Goal: Ask a question: Seek information or help from site administrators or community

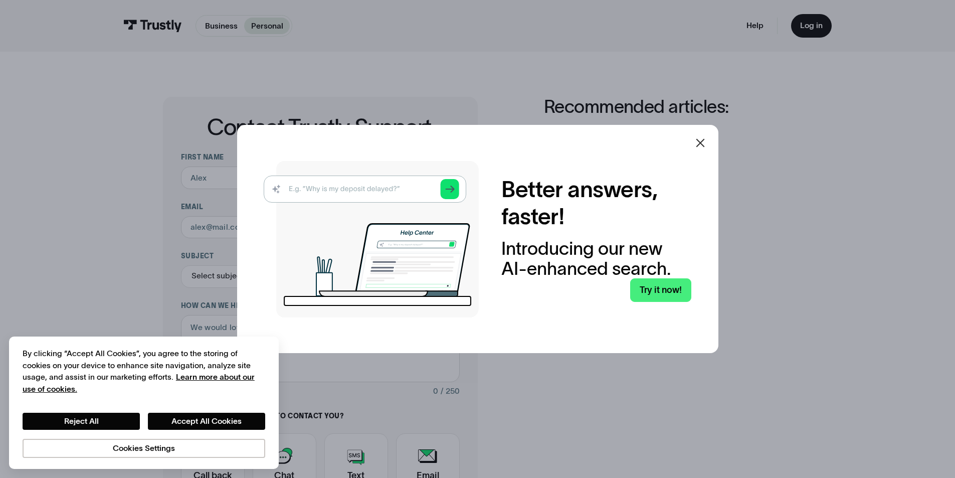
click at [704, 143] on icon at bounding box center [700, 142] width 9 height 9
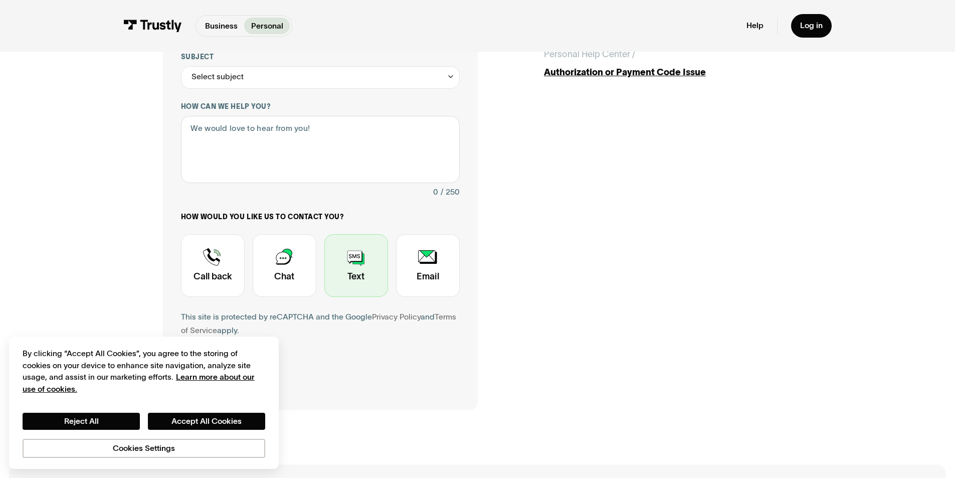
scroll to position [201, 0]
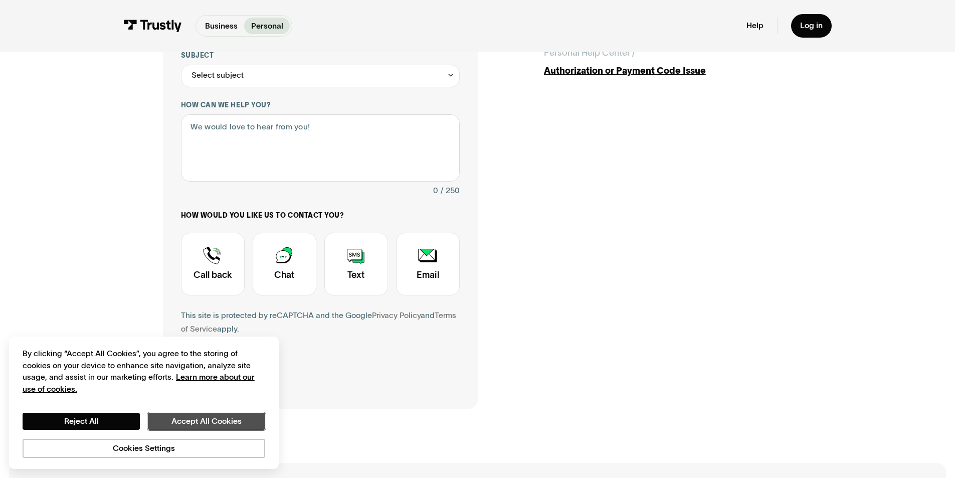
click at [177, 418] on button "Accept All Cookies" at bounding box center [206, 421] width 117 height 17
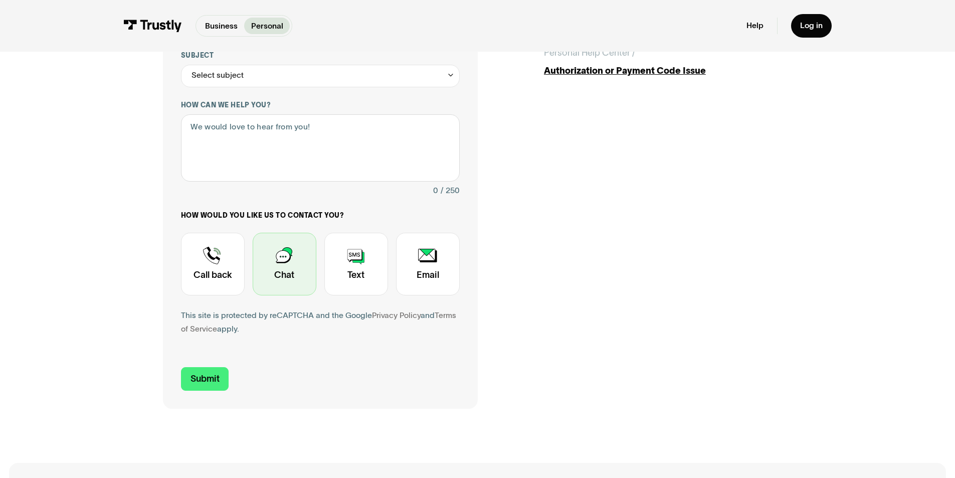
click at [279, 277] on div "Contact Trustly Support" at bounding box center [285, 264] width 64 height 63
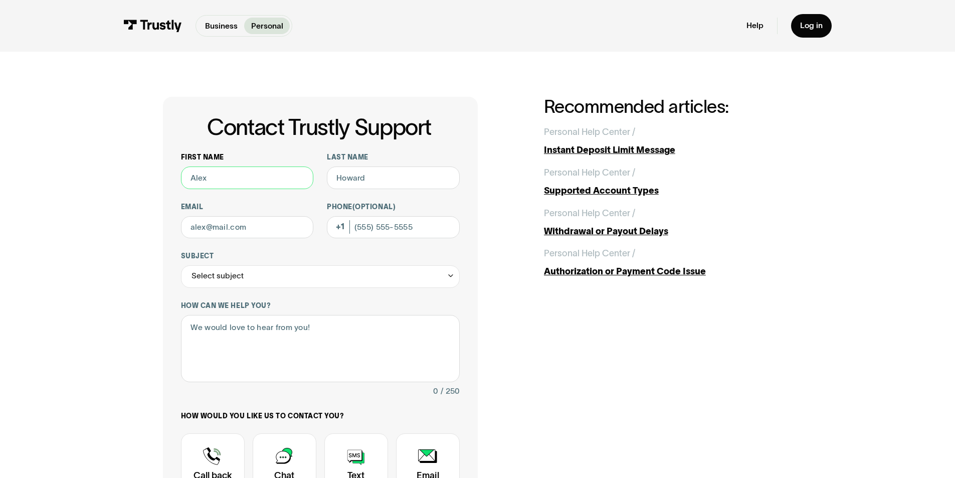
click at [257, 178] on input "First name" at bounding box center [247, 178] width 133 height 23
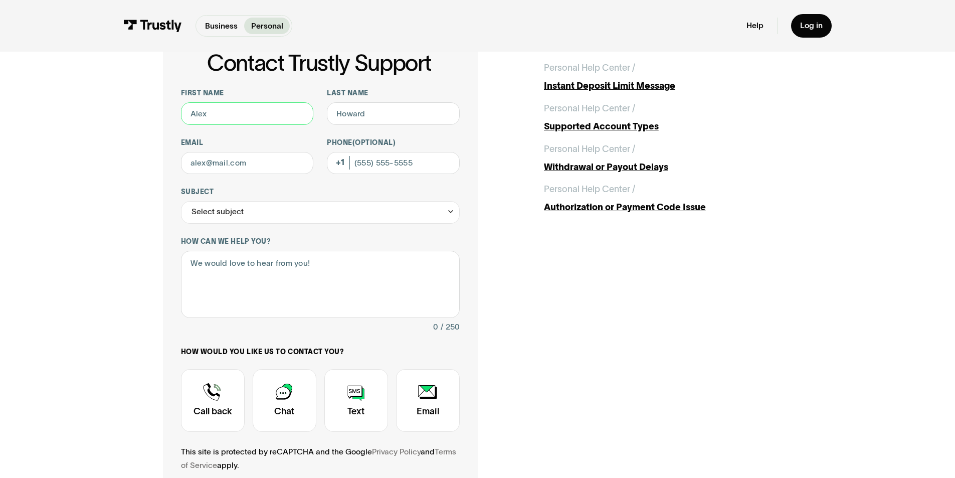
scroll to position [134, 0]
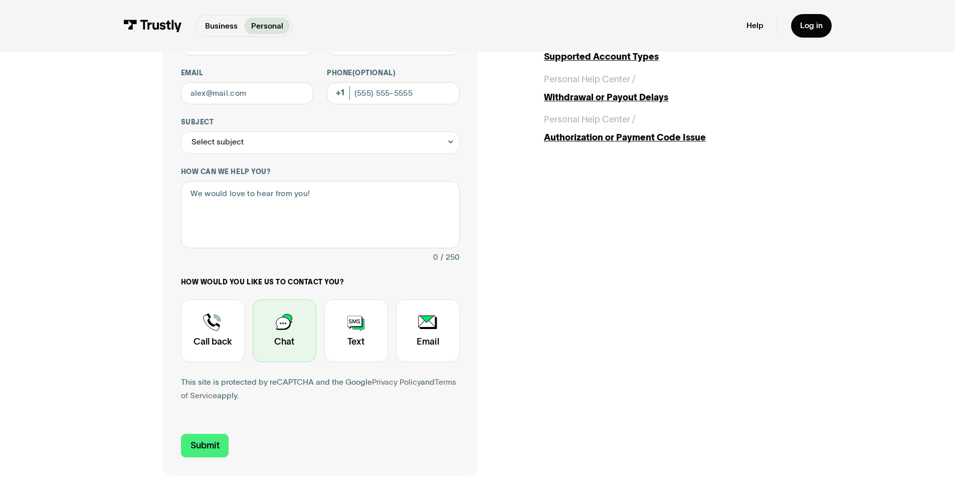
click at [275, 335] on div "Contact Trustly Support" at bounding box center [285, 330] width 64 height 63
click at [467, 325] on div "Contact Trustly Support First name Last name Email Phone (Optional) Subject Sel…" at bounding box center [320, 219] width 315 height 513
click at [239, 92] on input "Email" at bounding box center [247, 93] width 133 height 23
click at [241, 94] on input "Email" at bounding box center [247, 93] width 133 height 23
type input "omsk29@gmail.com"
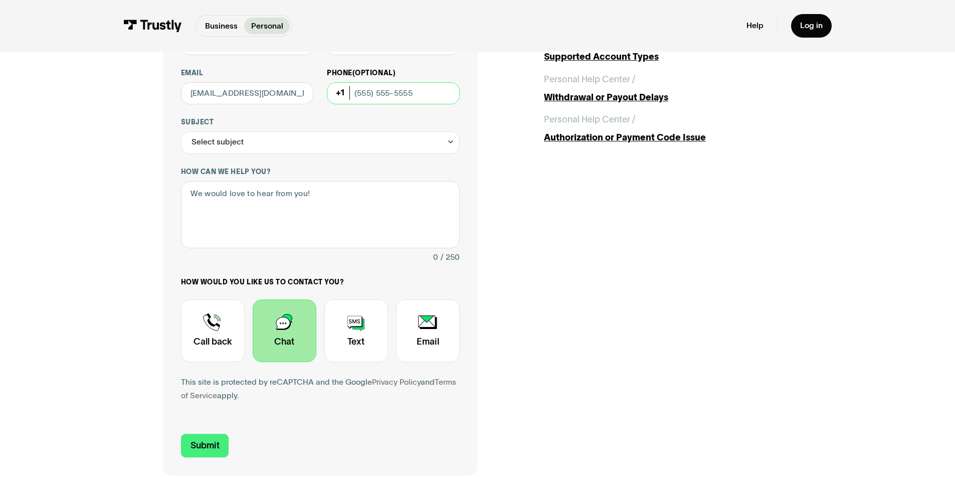
click at [382, 97] on input "Phone (Optional)" at bounding box center [393, 93] width 133 height 23
click at [398, 95] on input "Phone (Optional)" at bounding box center [393, 93] width 133 height 23
type input "(772) 342-2921"
click at [450, 143] on icon "Contact Trustly Support" at bounding box center [451, 141] width 8 height 9
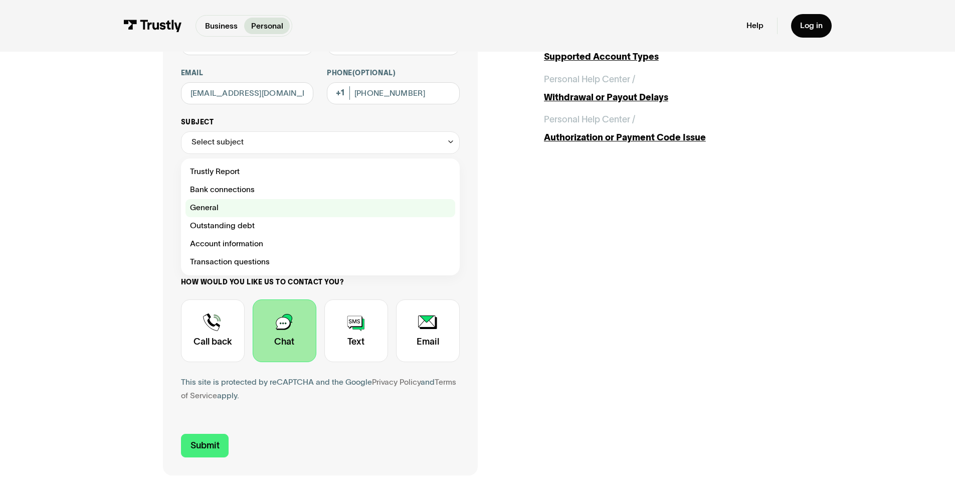
click at [209, 209] on div "Contact Trustly Support" at bounding box center [321, 208] width 270 height 18
type input "*******"
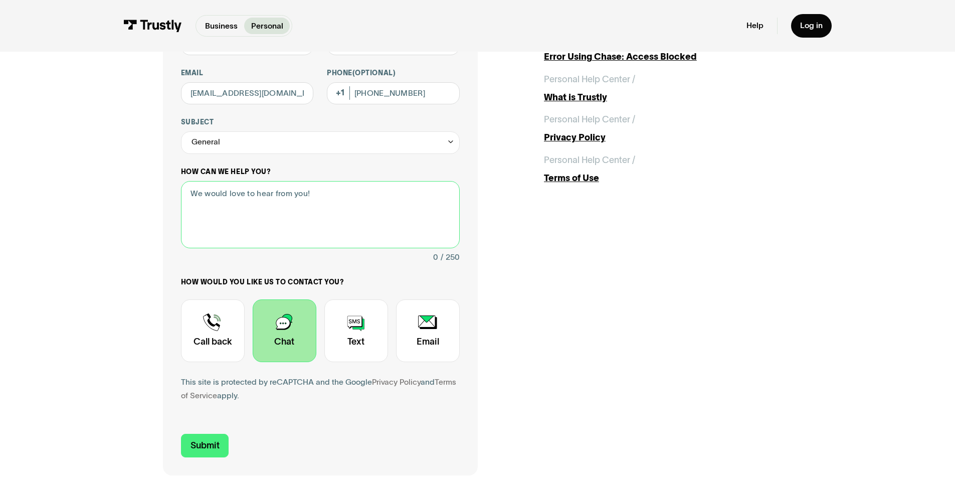
click at [222, 202] on textarea "How can we help you?" at bounding box center [320, 215] width 279 height 68
type textarea "U"
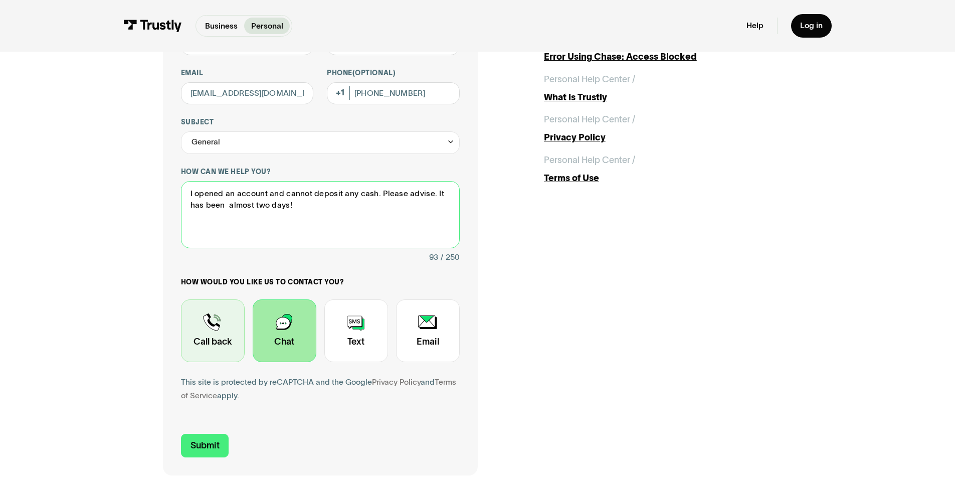
type textarea "I opened an account and cannot deposit any cash. Please advise. It has been alm…"
click at [216, 343] on div "Contact Trustly Support" at bounding box center [213, 330] width 64 height 63
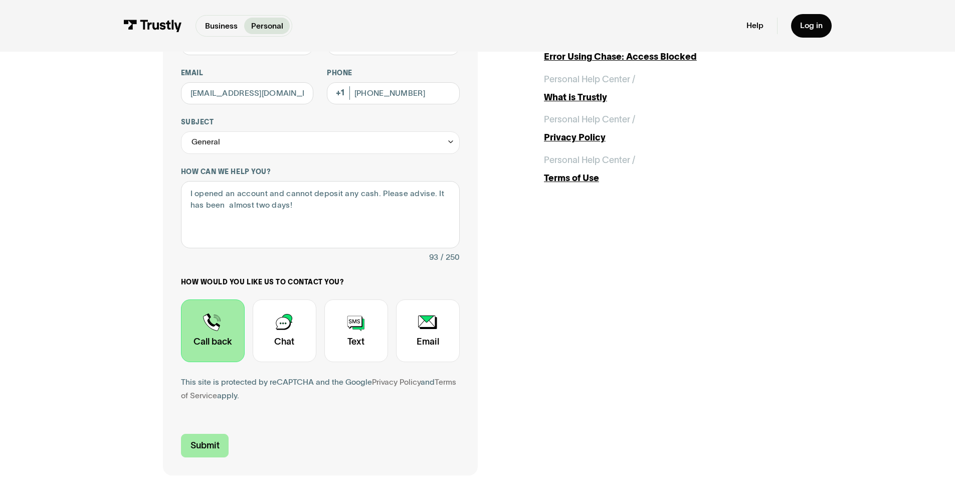
click at [209, 446] on input "Submit" at bounding box center [205, 446] width 48 height 24
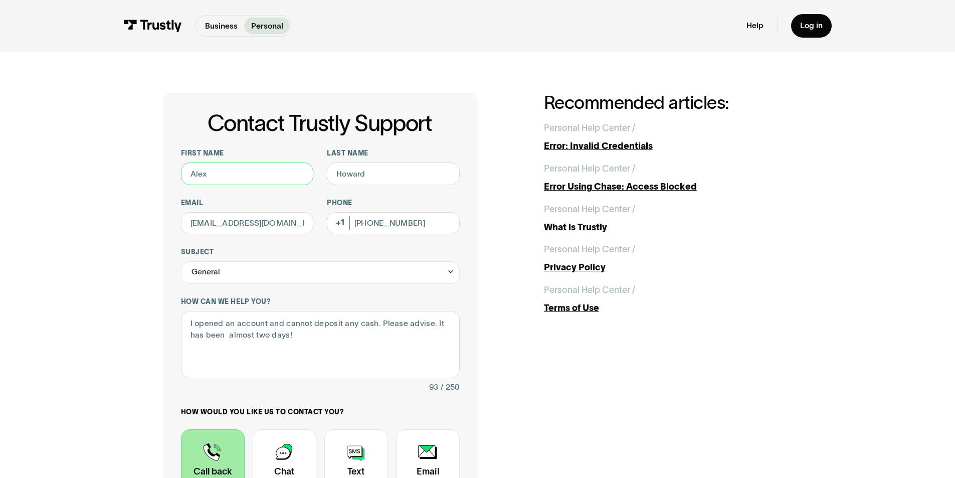
scroll to position [0, 0]
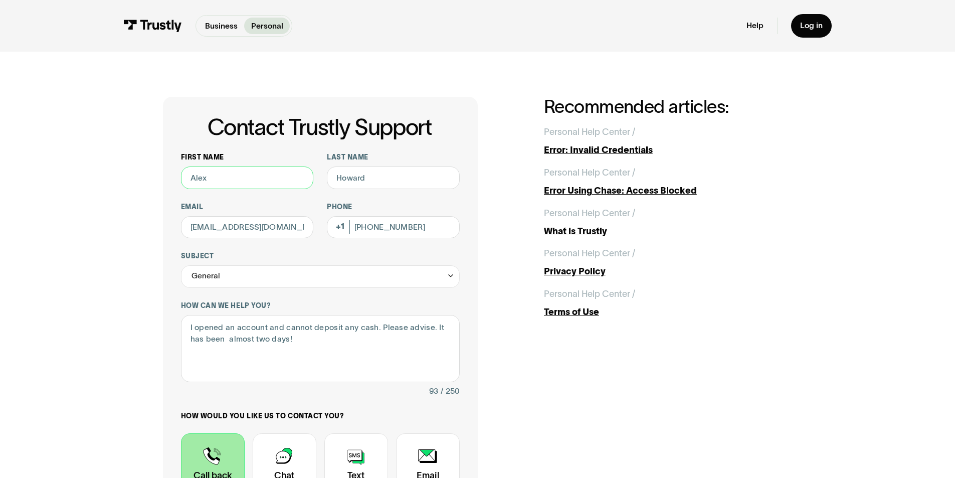
click at [228, 179] on input "First name" at bounding box center [247, 178] width 133 height 23
type input "[PERSON_NAME]"
click at [371, 177] on input "Last name" at bounding box center [393, 178] width 133 height 23
type input "[PERSON_NAME]"
click at [484, 285] on div "Contact Trustly Support First name Darrin Last name Muscarella Email omsk29@gma…" at bounding box center [478, 353] width 630 height 513
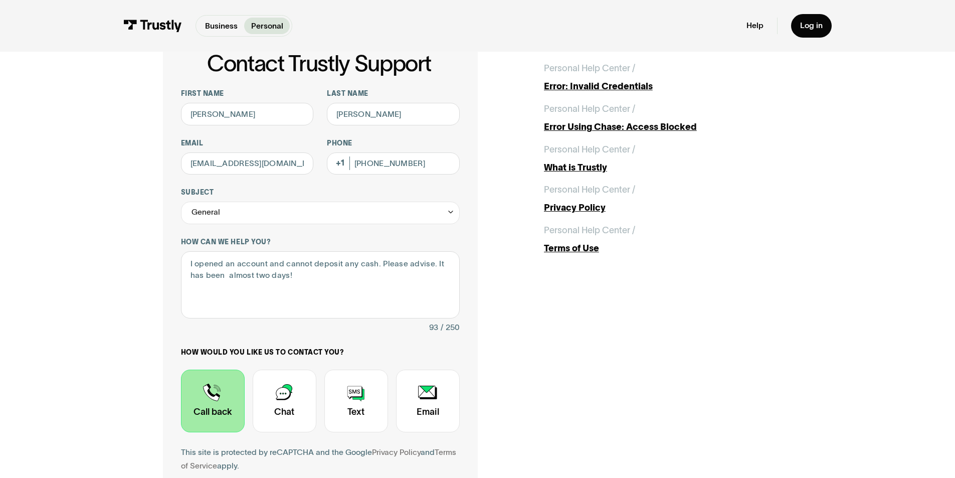
scroll to position [134, 0]
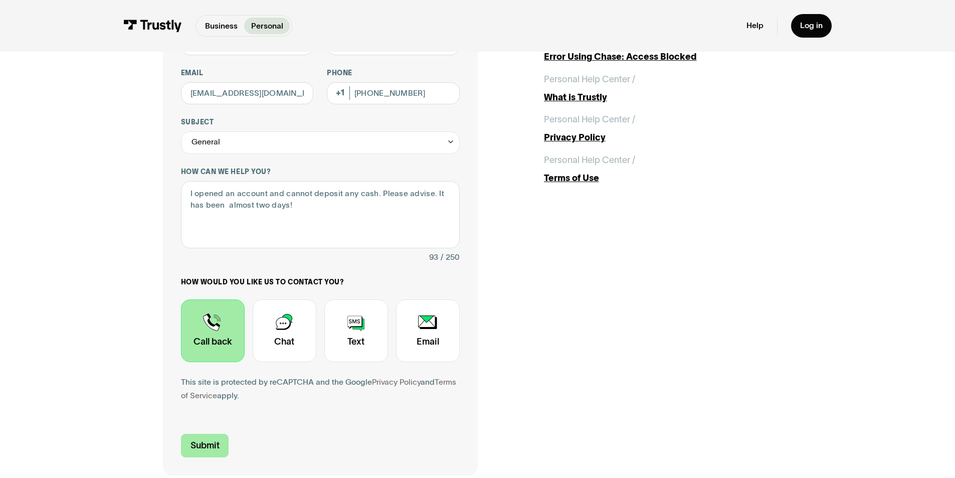
click at [215, 447] on input "Submit" at bounding box center [205, 446] width 48 height 24
type input "+17723422921"
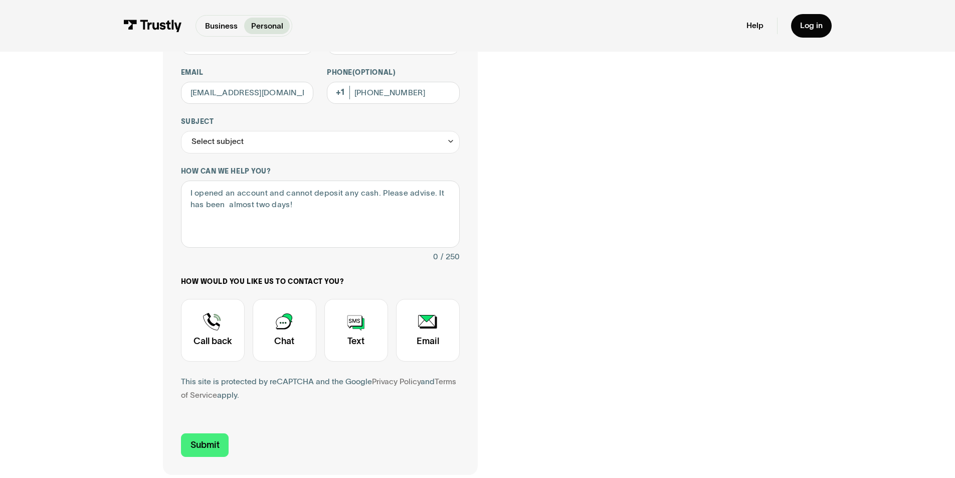
scroll to position [134, 0]
drag, startPoint x: 297, startPoint y: 208, endPoint x: 187, endPoint y: 194, distance: 110.7
click at [187, 194] on textarea "I opened an account and cannot deposit any cash. Please advise. It has been alm…" at bounding box center [320, 215] width 279 height 68
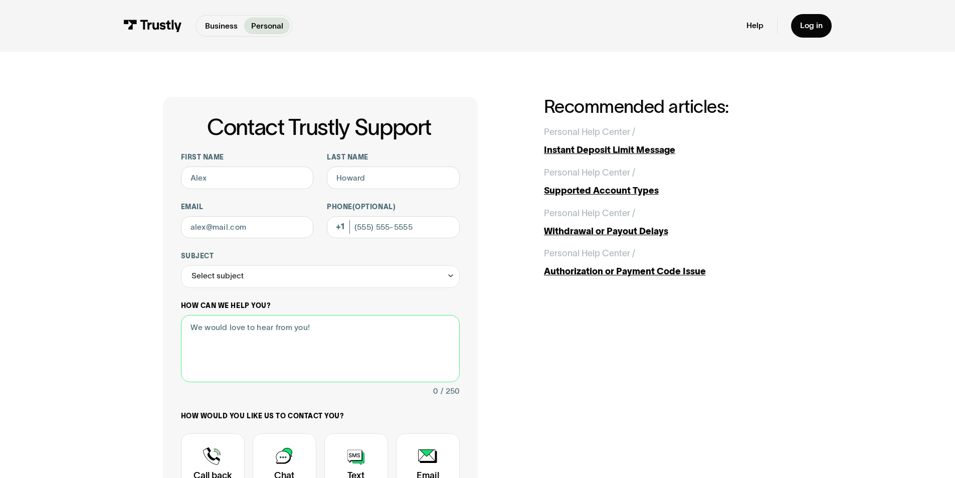
click at [219, 329] on textarea "How can we help you?" at bounding box center [320, 349] width 279 height 68
paste textarea "I opened an account and cannot deposit any cash. Please advise. It has been alm…"
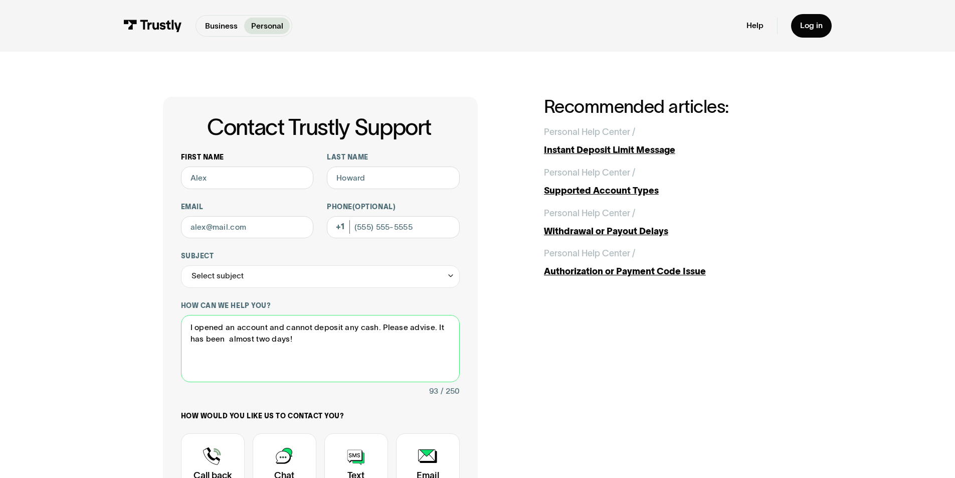
type textarea "I opened an account and cannot deposit any cash. Please advise. It has been alm…"
click at [223, 181] on input "First name" at bounding box center [247, 178] width 133 height 23
type input "[PERSON_NAME]"
click at [372, 181] on input "Last name" at bounding box center [393, 178] width 133 height 23
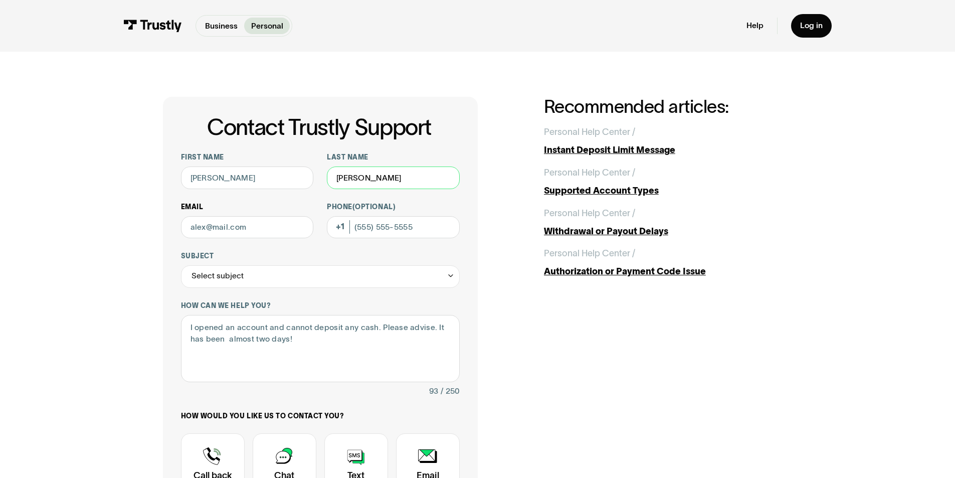
type input "[PERSON_NAME]"
click at [246, 231] on input "Email" at bounding box center [247, 227] width 133 height 23
type input "[EMAIL_ADDRESS][DOMAIN_NAME]"
drag, startPoint x: 448, startPoint y: 276, endPoint x: 442, endPoint y: 279, distance: 7.2
click at [448, 277] on icon "Contact Trustly Support" at bounding box center [451, 275] width 8 height 9
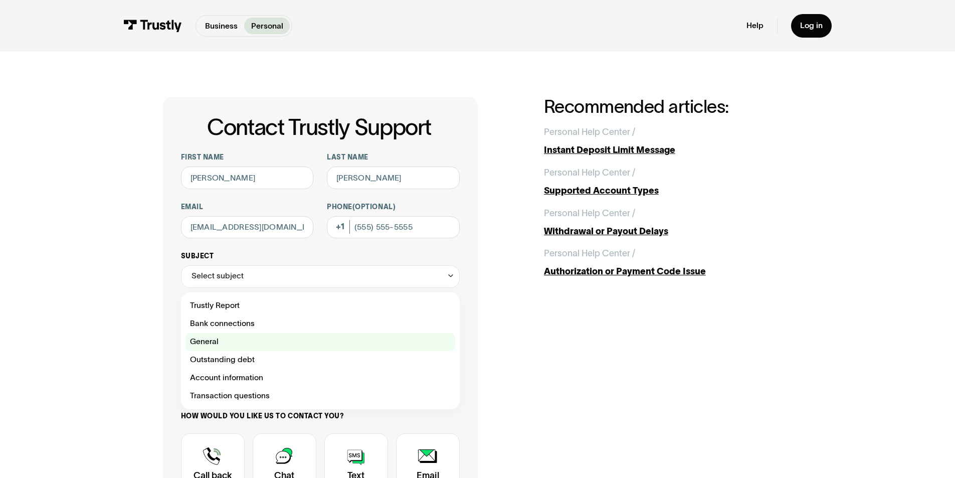
click at [225, 346] on div "Contact Trustly Support" at bounding box center [321, 342] width 270 height 18
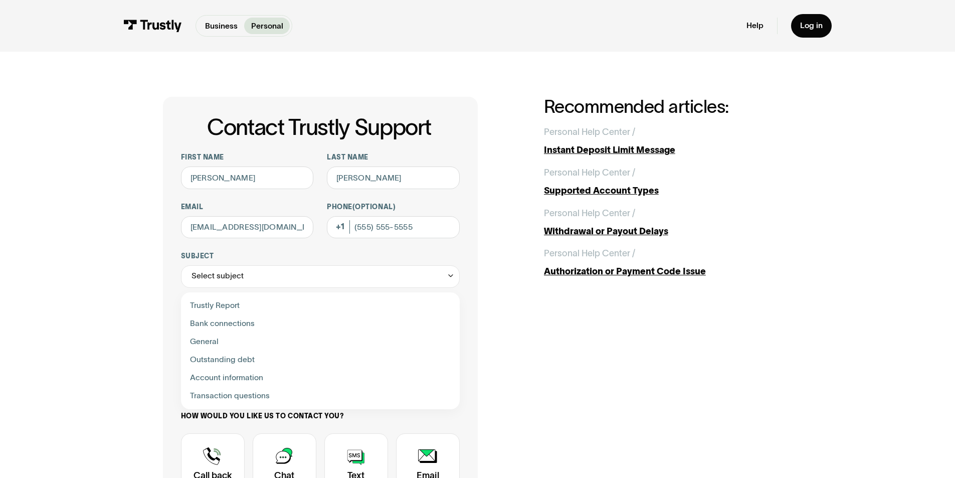
type input "*******"
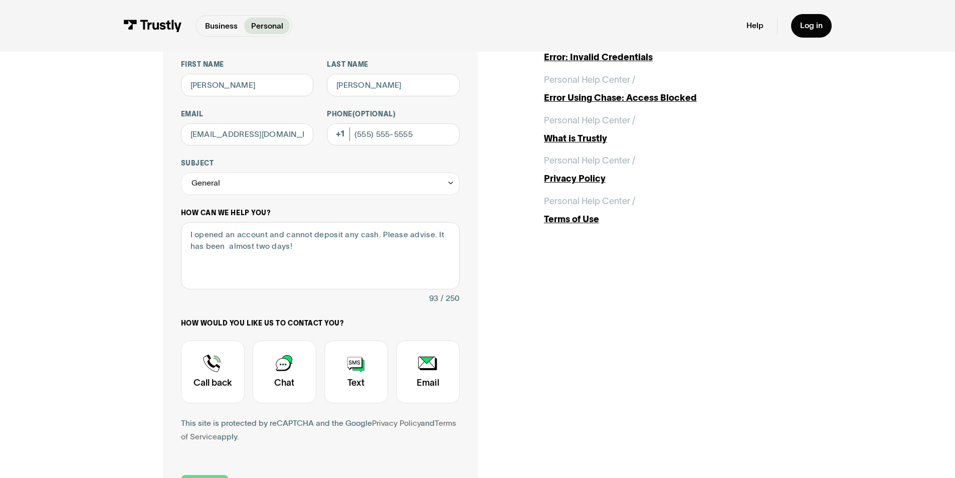
scroll to position [134, 0]
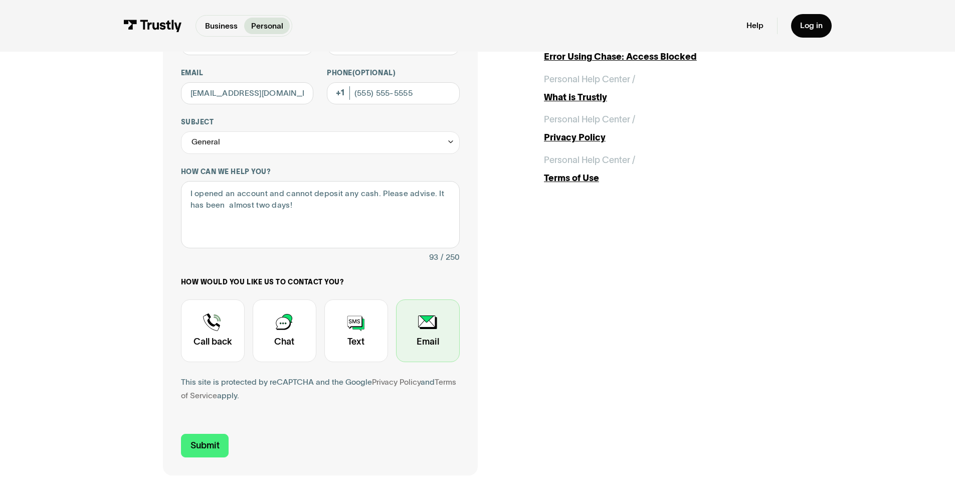
click at [430, 341] on div "Contact Trustly Support" at bounding box center [428, 330] width 64 height 63
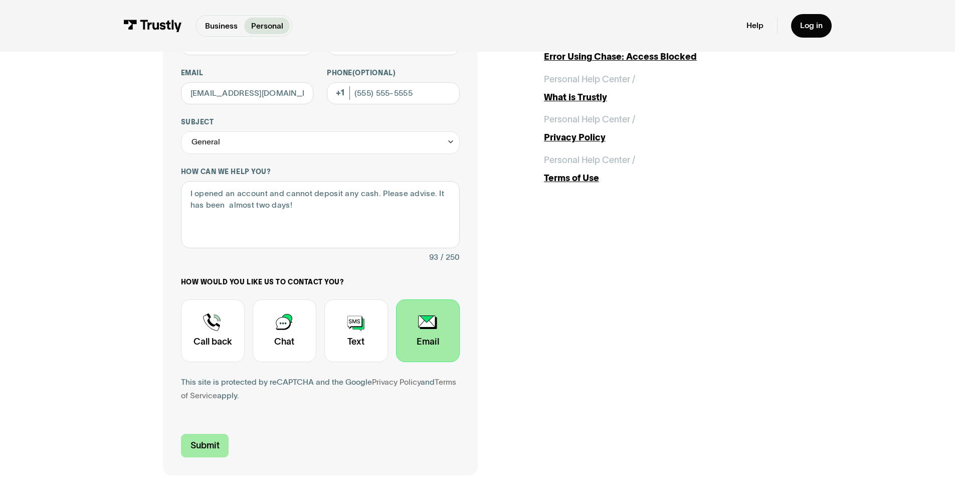
click at [213, 444] on input "Submit" at bounding box center [205, 446] width 48 height 24
